Goal: Information Seeking & Learning: Understand process/instructions

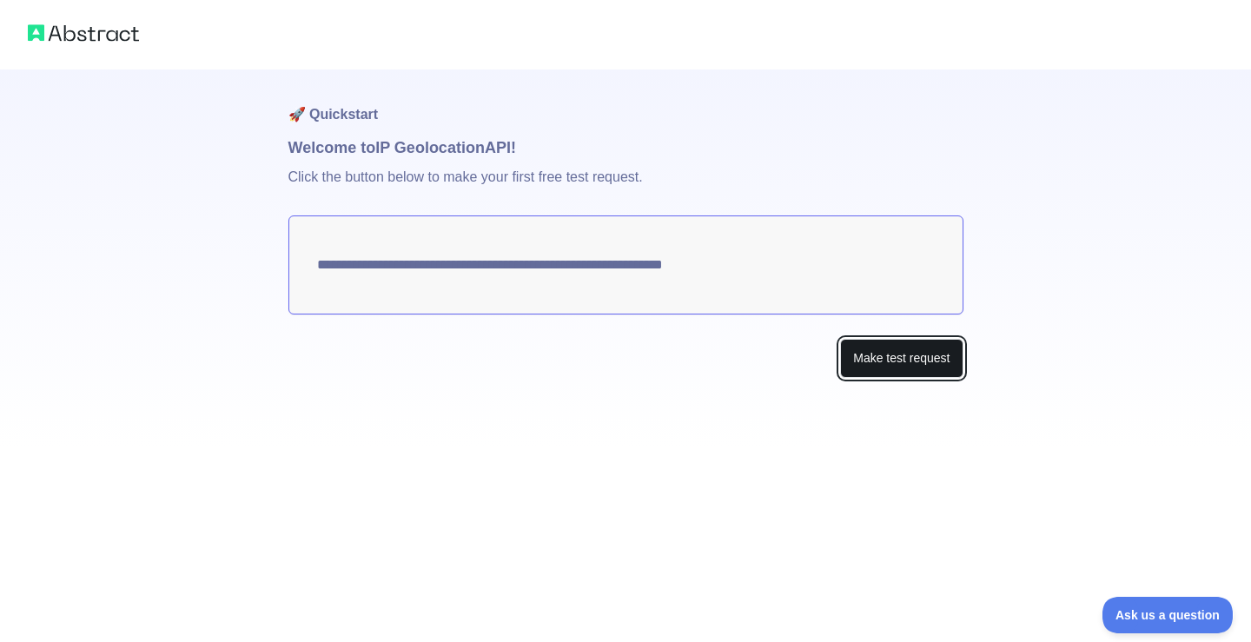
click at [889, 371] on button "Make test request" at bounding box center [901, 358] width 122 height 39
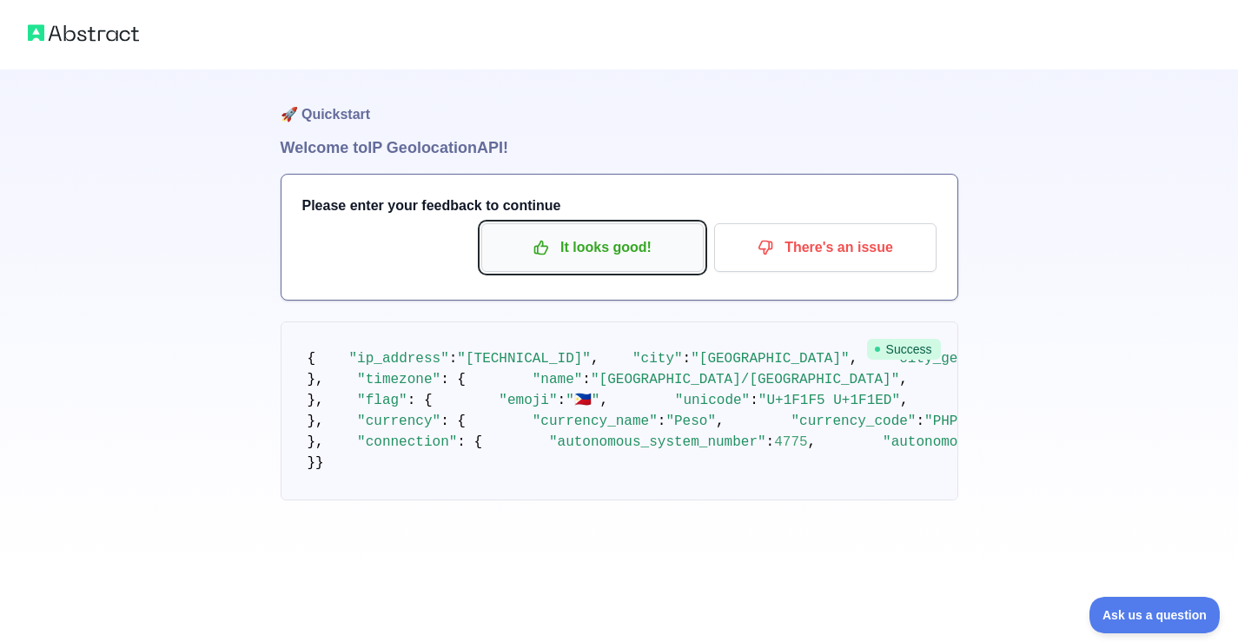
click at [604, 262] on button "It looks good!" at bounding box center [592, 247] width 222 height 49
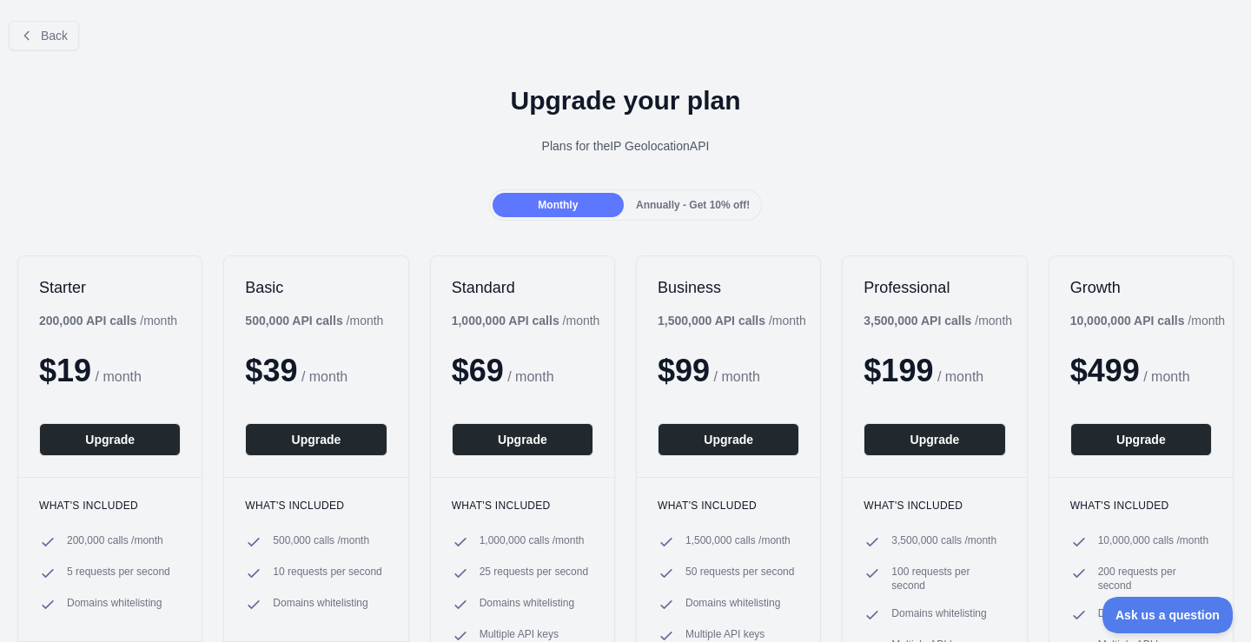
click at [78, 40] on div "Back" at bounding box center [625, 35] width 1251 height 57
click at [73, 40] on button "Back" at bounding box center [44, 36] width 70 height 30
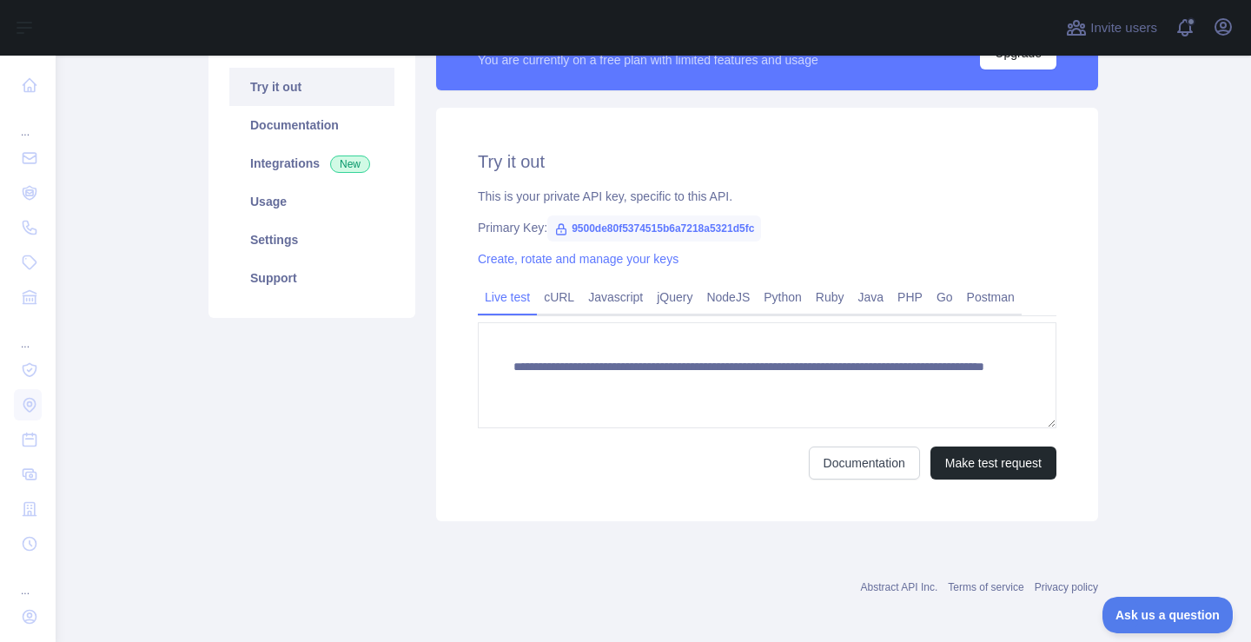
scroll to position [183, 0]
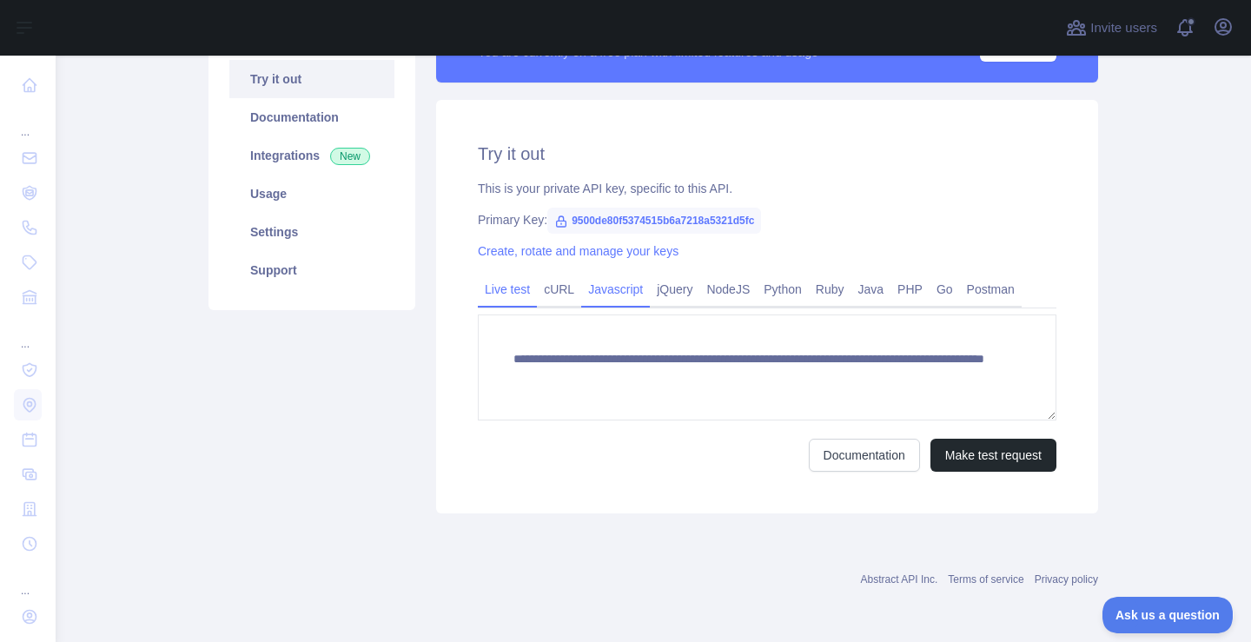
click at [598, 283] on link "Javascript" at bounding box center [615, 289] width 69 height 28
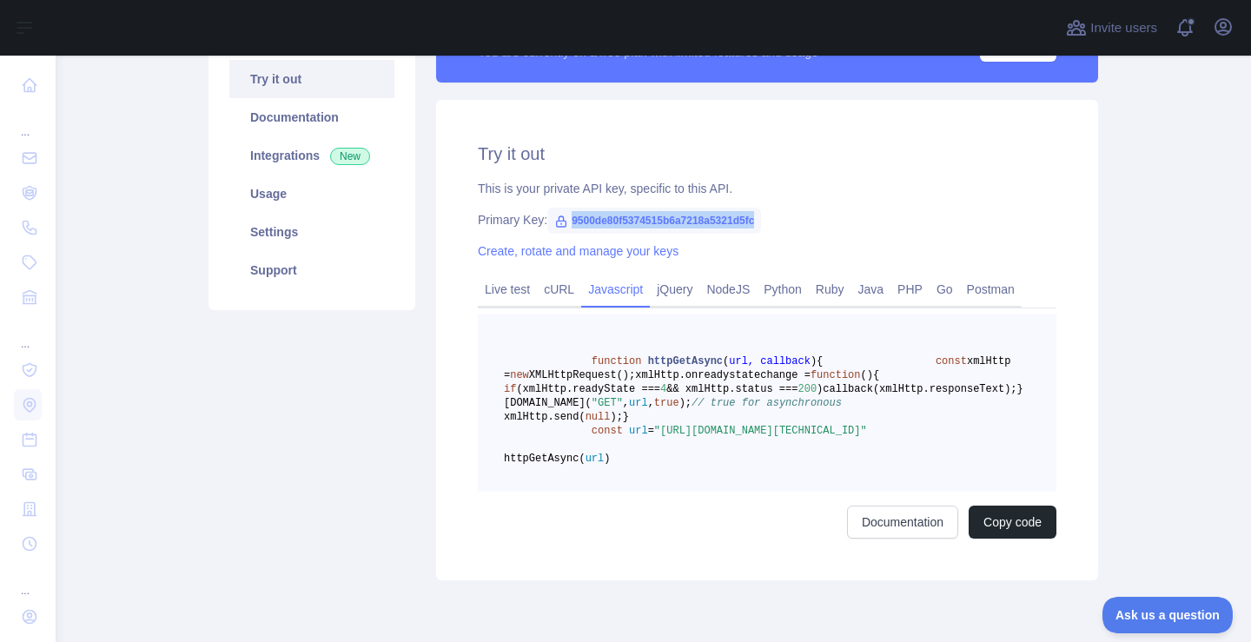
drag, startPoint x: 560, startPoint y: 219, endPoint x: 750, endPoint y: 216, distance: 189.4
click at [750, 216] on span "9500de80f5374515b6a7218a5321d5fc" at bounding box center [654, 221] width 214 height 26
click at [883, 185] on div "This is your private API key, specific to this API." at bounding box center [767, 188] width 579 height 17
